Goal: Task Accomplishment & Management: Complete application form

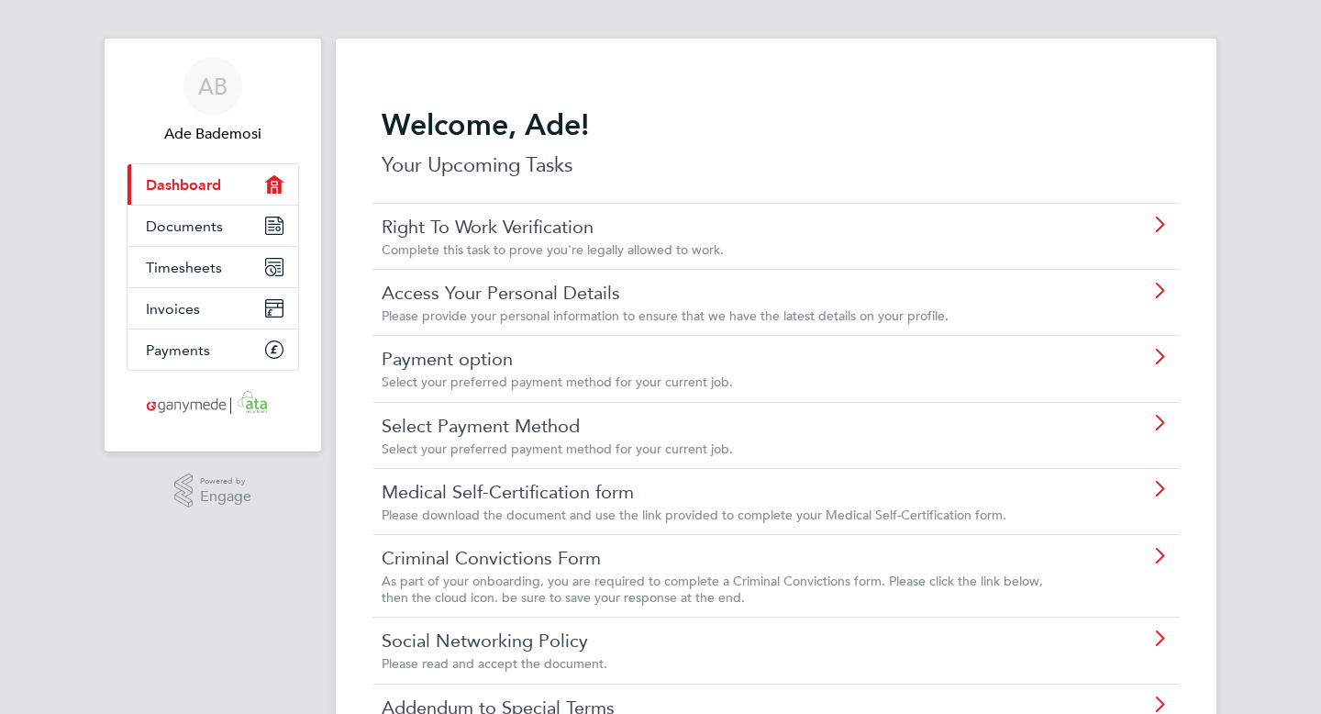
scroll to position [12, 0]
click at [569, 231] on link "Right To Work Verification" at bounding box center [724, 228] width 685 height 24
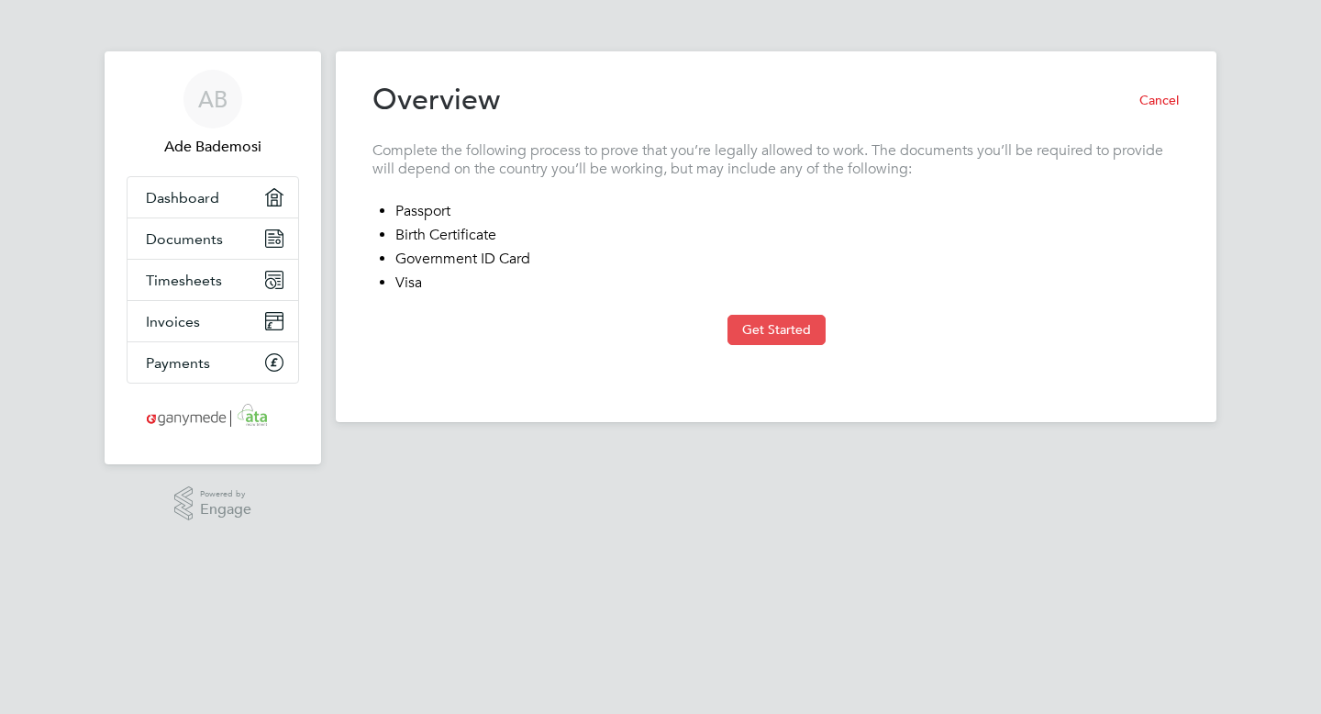
click at [786, 330] on button "Get Started" at bounding box center [776, 329] width 98 height 29
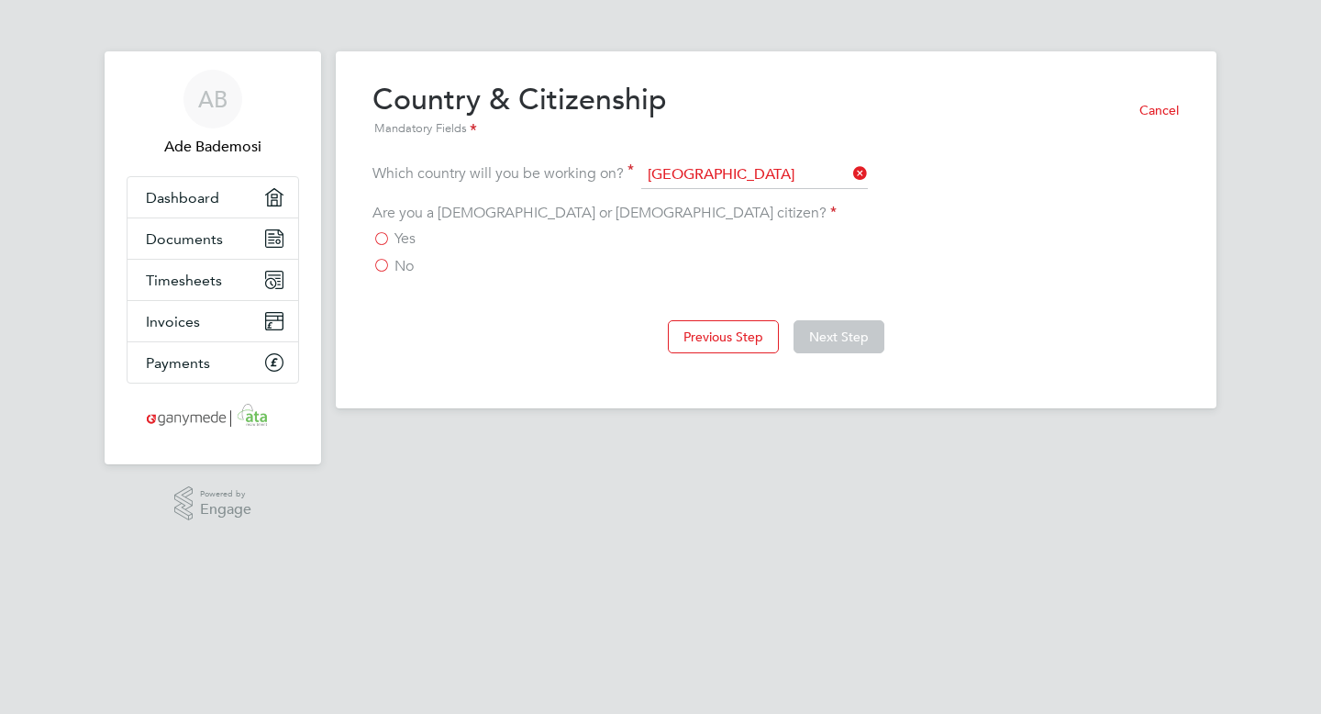
click at [381, 238] on label "Yes" at bounding box center [393, 238] width 43 height 18
click at [0, 0] on input "Yes" at bounding box center [0, 0] width 0 height 0
click at [852, 341] on button "Next Step" at bounding box center [838, 336] width 91 height 33
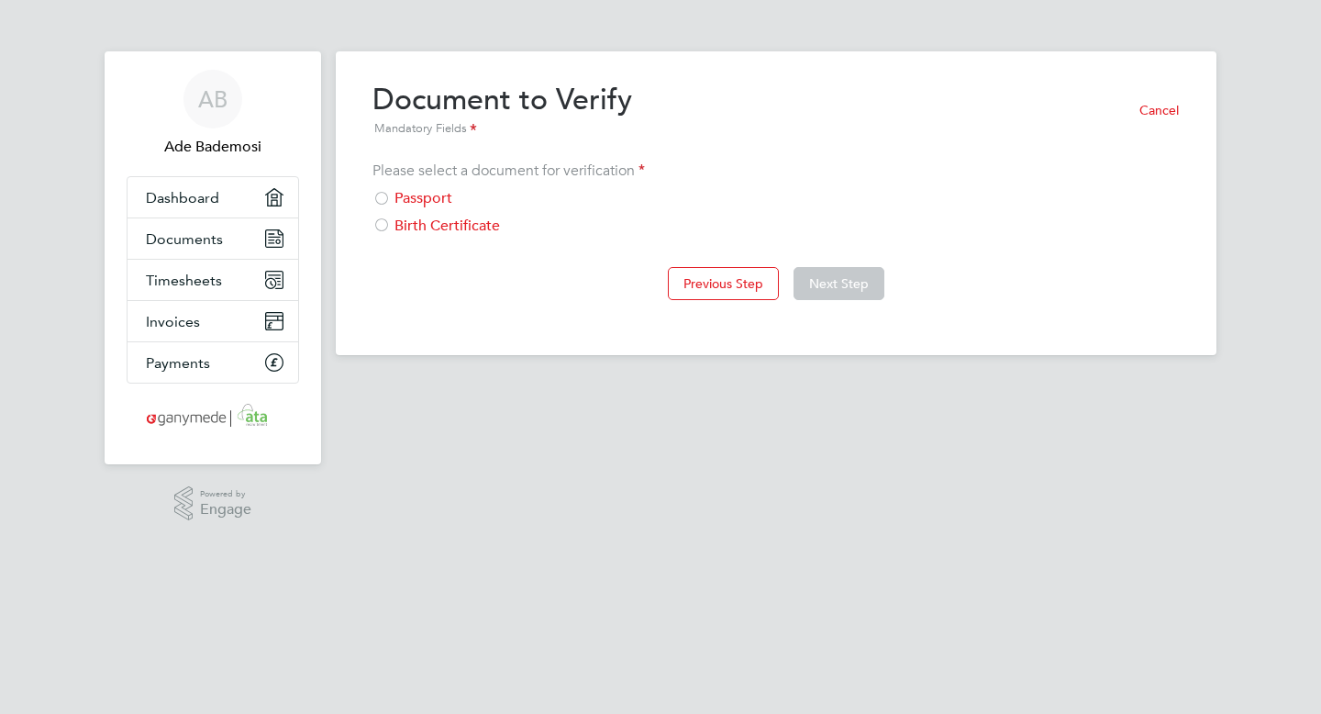
click at [386, 199] on div at bounding box center [381, 200] width 18 height 18
click at [830, 282] on button "Next Step" at bounding box center [838, 283] width 91 height 33
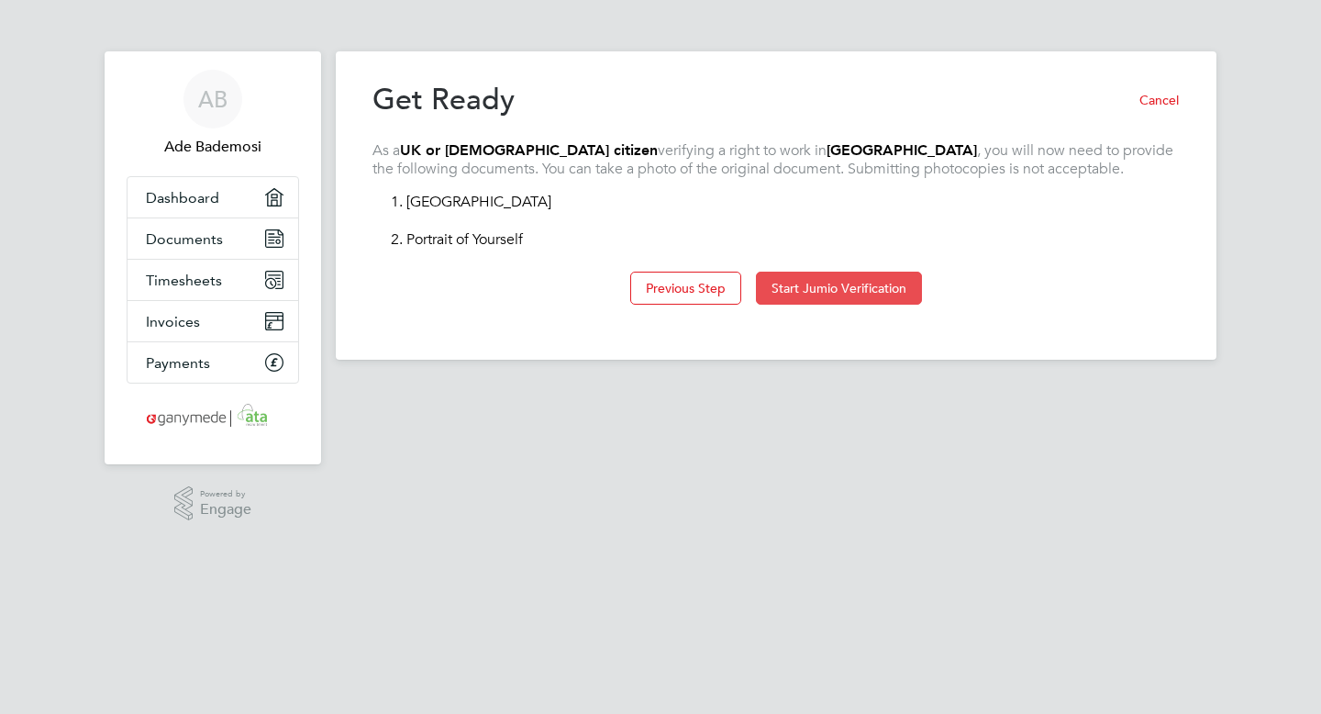
click at [804, 286] on button "Start Jumio Verification" at bounding box center [839, 288] width 166 height 33
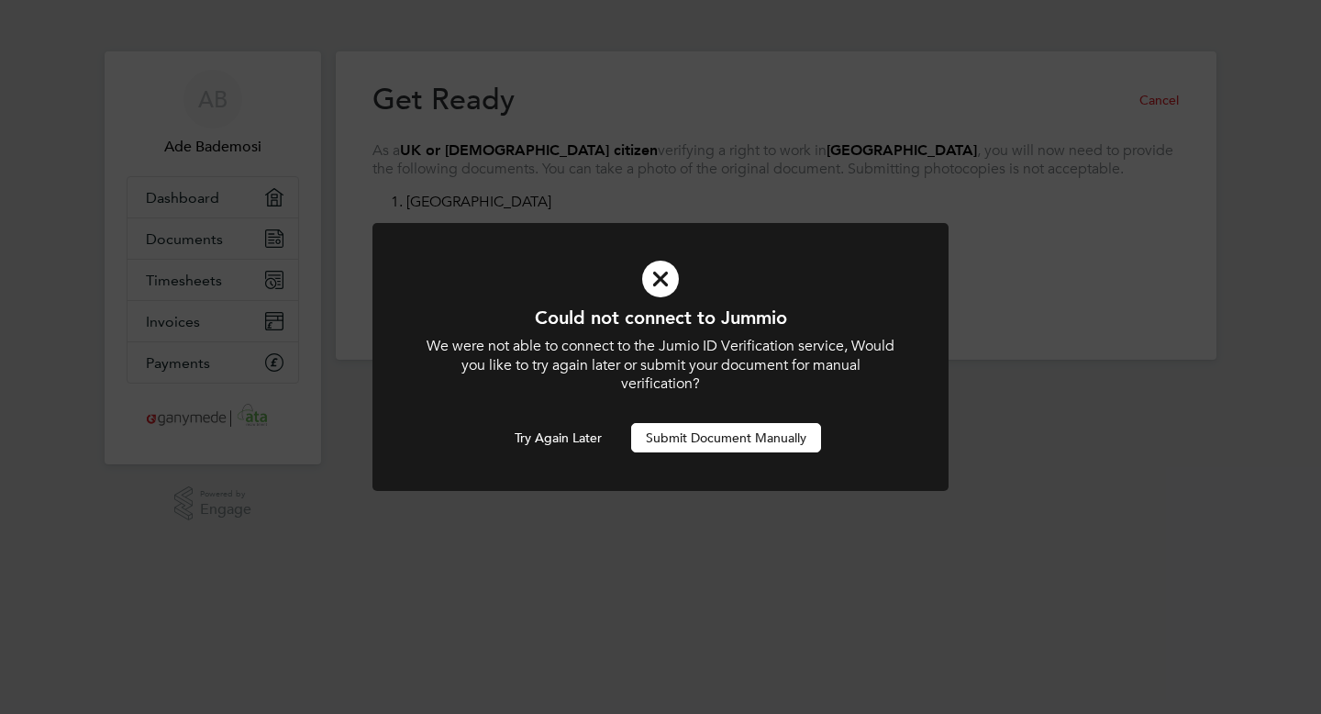
click at [741, 438] on button "Submit Document Manually" at bounding box center [726, 437] width 190 height 29
